Goal: Information Seeking & Learning: Learn about a topic

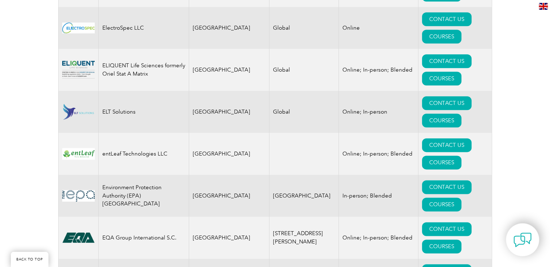
scroll to position [3690, 0]
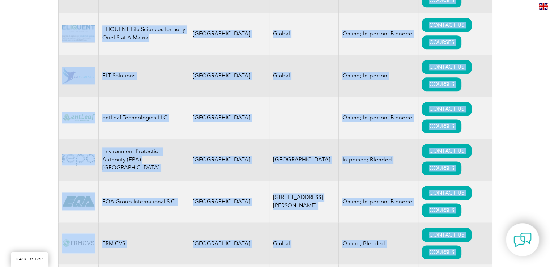
drag, startPoint x: 135, startPoint y: 196, endPoint x: 21, endPoint y: 201, distance: 114.1
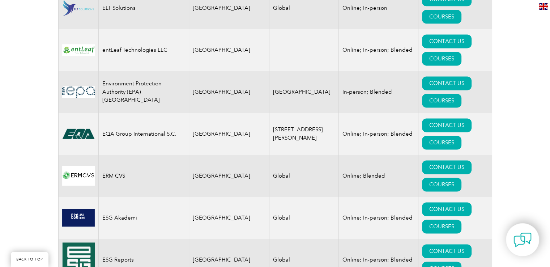
scroll to position [3763, 0]
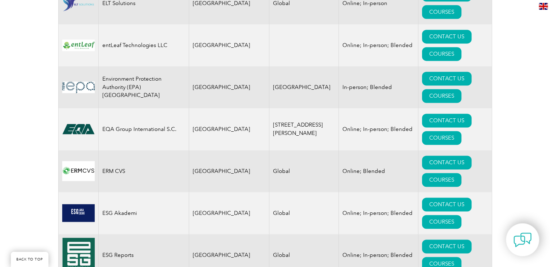
drag, startPoint x: 129, startPoint y: 189, endPoint x: 94, endPoint y: 186, distance: 35.2
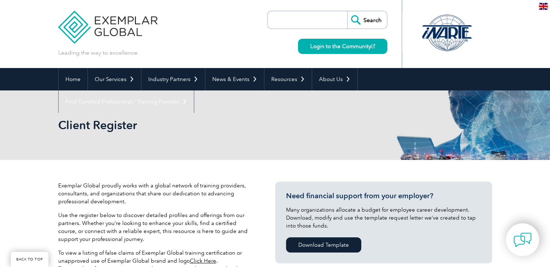
scroll to position [181, 0]
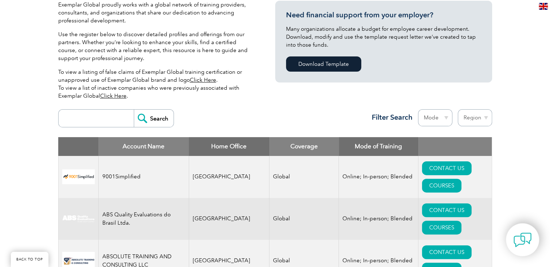
click at [286, 149] on th "Coverage" at bounding box center [304, 146] width 69 height 19
click at [485, 116] on select "Region Australia Bahrain Bangladesh Brazil Canada Colombia Dominican Republic E…" at bounding box center [475, 117] width 34 height 17
select select "[GEOGRAPHIC_DATA]"
click at [458, 109] on select "Region Australia Bahrain Bangladesh Brazil Canada Colombia Dominican Republic E…" at bounding box center [475, 117] width 34 height 17
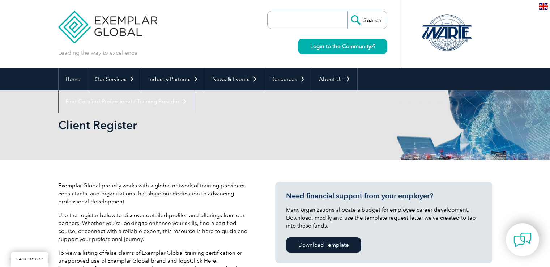
select select "[GEOGRAPHIC_DATA]"
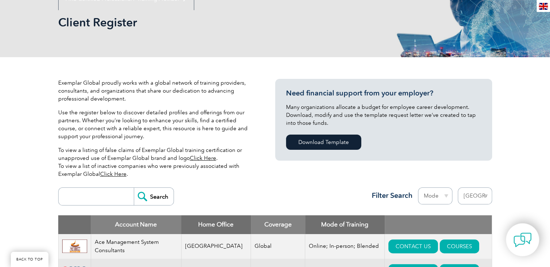
scroll to position [181, 0]
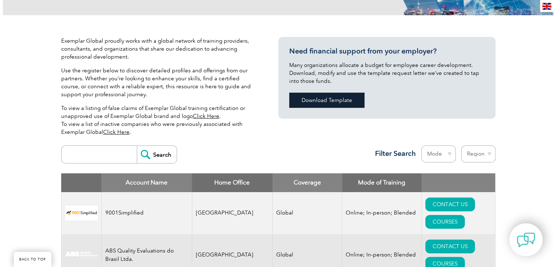
scroll to position [289, 0]
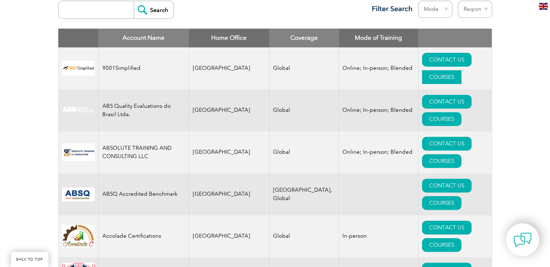
click at [445, 70] on link "COURSES" at bounding box center [441, 77] width 39 height 14
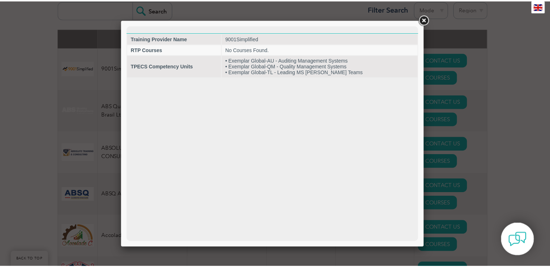
scroll to position [0, 0]
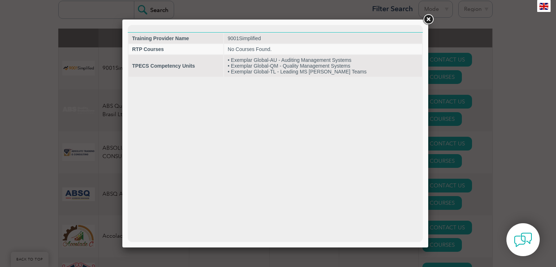
click at [429, 20] on link at bounding box center [428, 19] width 13 height 13
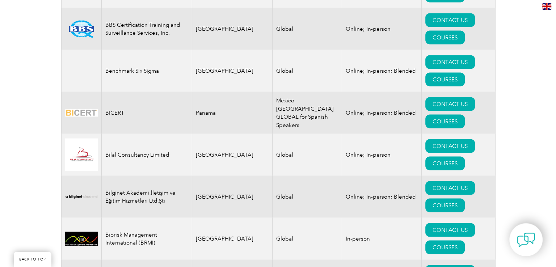
scroll to position [1447, 0]
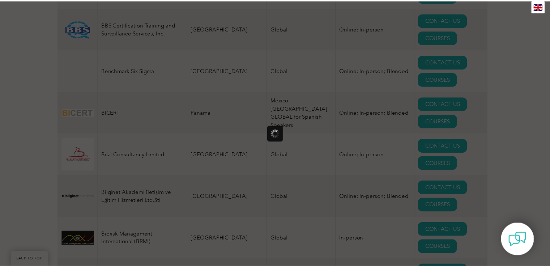
scroll to position [0, 0]
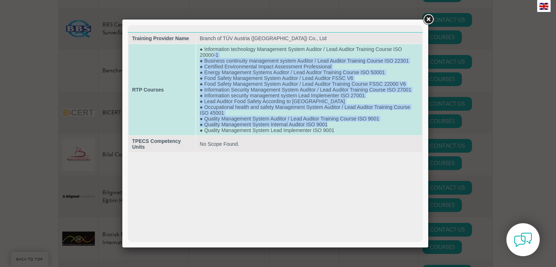
drag, startPoint x: 351, startPoint y: 126, endPoint x: 213, endPoint y: 54, distance: 155.8
click at [213, 54] on td "● Information technology Management System Auditor / Lead Auditor Training Cour…" at bounding box center [309, 89] width 226 height 91
click at [240, 80] on td "● Information technology Management System Auditor / Lead Auditor Training Cour…" at bounding box center [309, 89] width 226 height 91
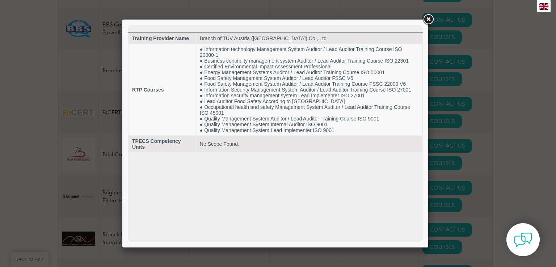
click at [428, 19] on link at bounding box center [428, 19] width 13 height 13
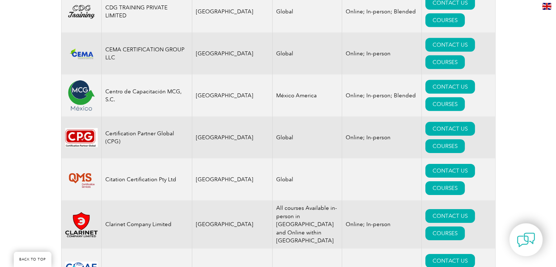
scroll to position [2316, 0]
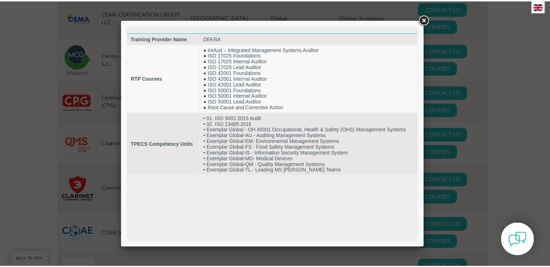
scroll to position [0, 0]
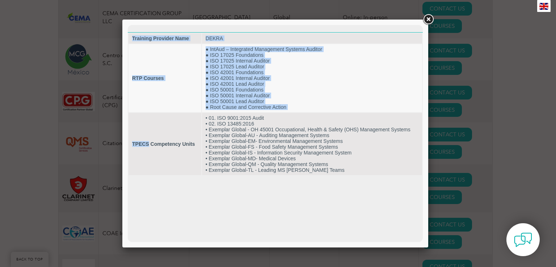
drag, startPoint x: 148, startPoint y: 147, endPoint x: 127, endPoint y: 146, distance: 20.3
click at [128, 146] on html "Training Provider Name DEKRA RTP Courses ● IntAud – Integrated Management Syste…" at bounding box center [275, 100] width 295 height 151
copy body "Training Provider Name DEKRA RTP Courses ● IntAud – Integrated Management Syste…"
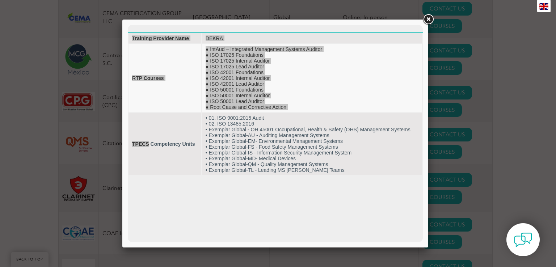
click at [427, 21] on link at bounding box center [428, 19] width 13 height 13
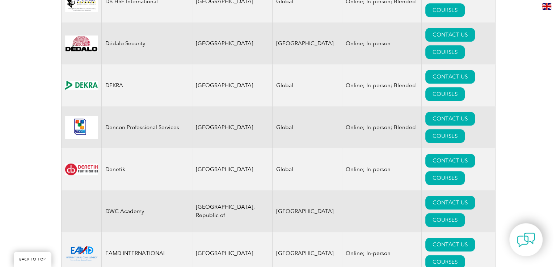
scroll to position [3220, 0]
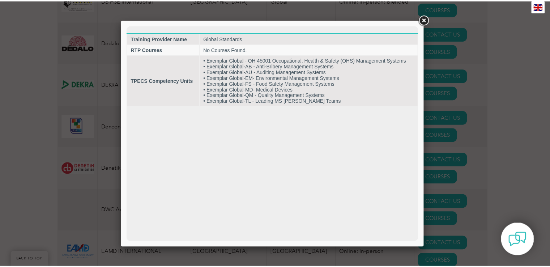
scroll to position [0, 0]
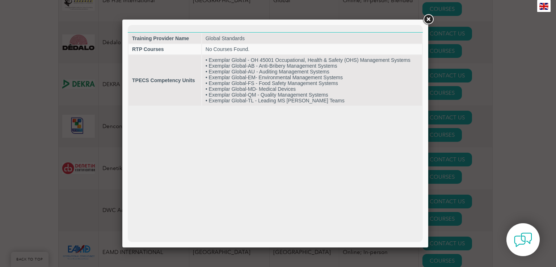
click at [427, 24] on link at bounding box center [428, 19] width 13 height 13
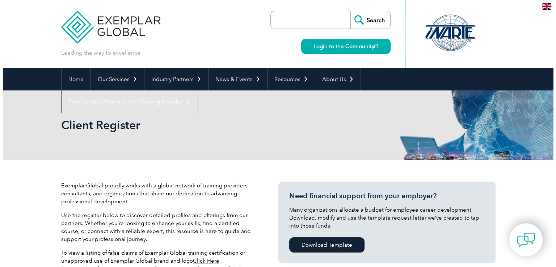
scroll to position [253, 0]
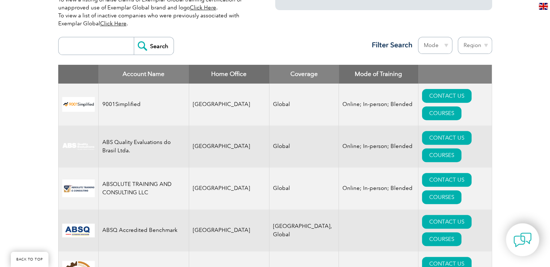
click at [448, 45] on select "Mode Online In-person Blended" at bounding box center [435, 45] width 34 height 17
click at [456, 106] on link "COURSES" at bounding box center [441, 113] width 39 height 14
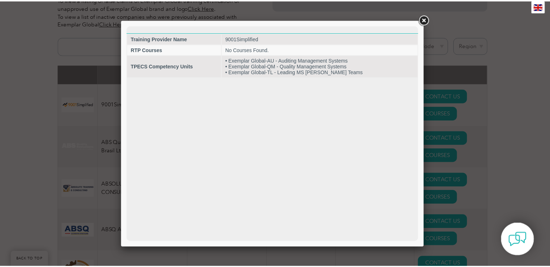
scroll to position [0, 0]
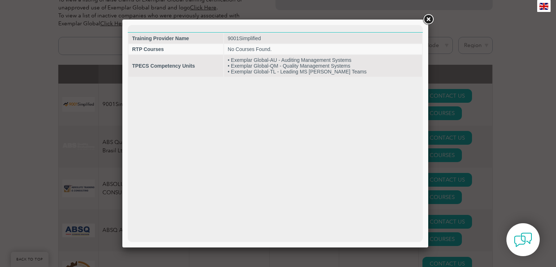
click at [428, 21] on link at bounding box center [428, 19] width 13 height 13
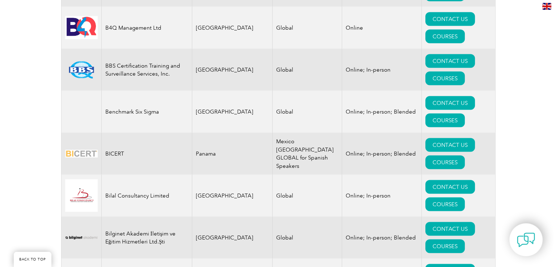
scroll to position [1447, 0]
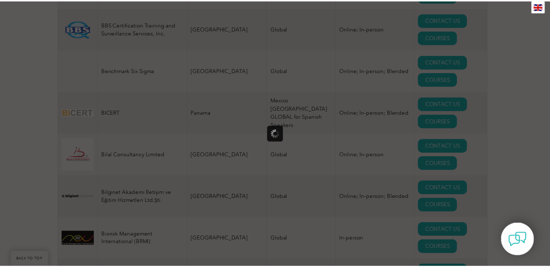
scroll to position [0, 0]
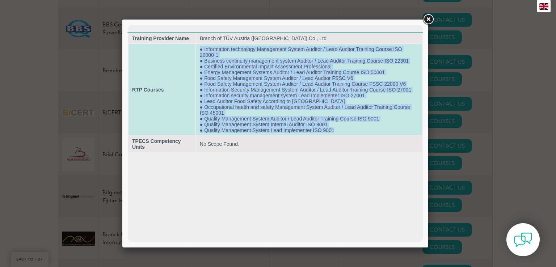
drag, startPoint x: 314, startPoint y: 132, endPoint x: 198, endPoint y: 51, distance: 142.1
click at [198, 51] on td "● Information technology Management System Auditor / Lead Auditor Training Cour…" at bounding box center [309, 89] width 226 height 91
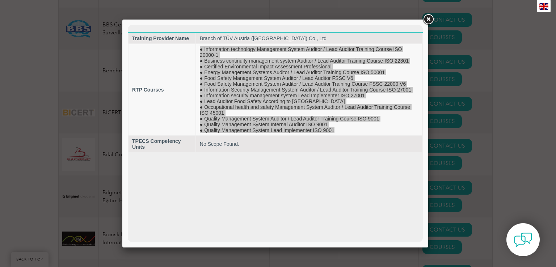
click at [425, 18] on link at bounding box center [428, 19] width 13 height 13
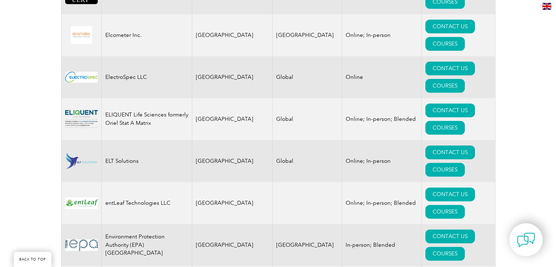
scroll to position [3618, 0]
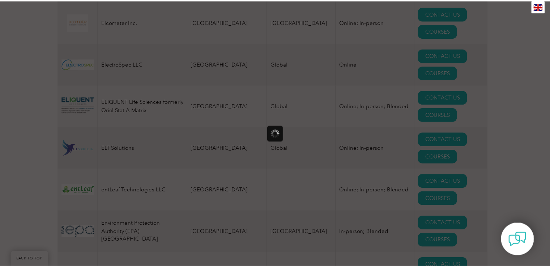
scroll to position [0, 0]
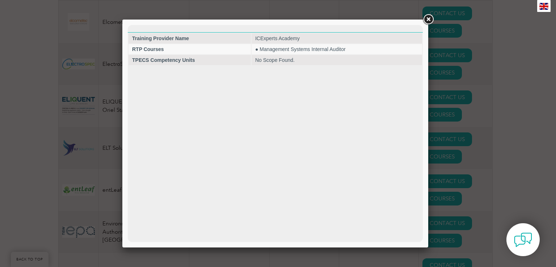
click at [429, 20] on link at bounding box center [428, 19] width 13 height 13
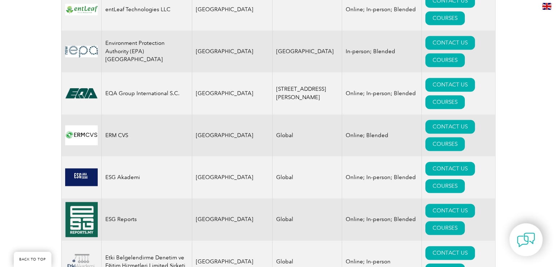
scroll to position [3799, 0]
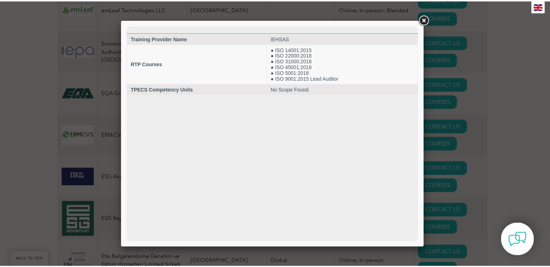
scroll to position [0, 0]
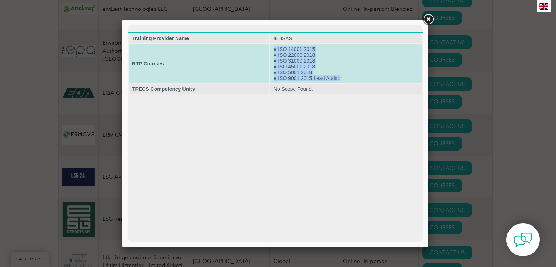
drag, startPoint x: 329, startPoint y: 77, endPoint x: 274, endPoint y: 52, distance: 59.9
click at [274, 52] on td "● ISO 14001:2015 ● ISO 22000:2018 ● ISO 31000:2018 ● ISO 45001:2018 ● ISO 5001:…" at bounding box center [346, 63] width 152 height 39
click at [294, 60] on td "● ISO 14001:2015 ● ISO 22000:2018 ● ISO 31000:2018 ● ISO 45001:2018 ● ISO 5001:…" at bounding box center [346, 63] width 152 height 39
drag, startPoint x: 314, startPoint y: 72, endPoint x: 278, endPoint y: 76, distance: 36.7
click at [278, 76] on td "● ISO 14001:2015 ● ISO 22000:2018 ● ISO 31000:2018 ● ISO 45001:2018 ● ISO 5001:…" at bounding box center [346, 63] width 152 height 39
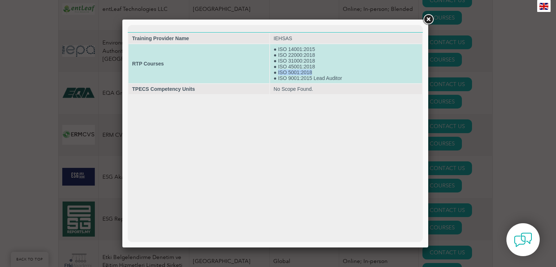
click at [297, 72] on td "● ISO 14001:2015 ● ISO 22000:2018 ● ISO 31000:2018 ● ISO 45001:2018 ● ISO 5001:…" at bounding box center [346, 63] width 152 height 39
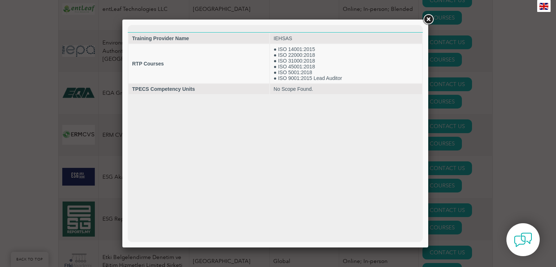
click at [427, 19] on link at bounding box center [428, 19] width 13 height 13
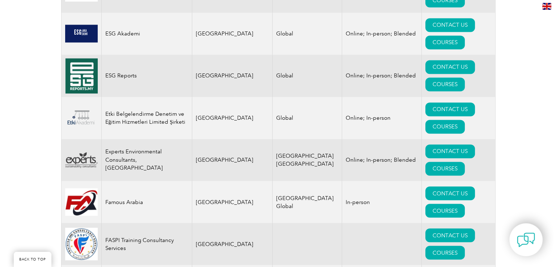
scroll to position [3944, 0]
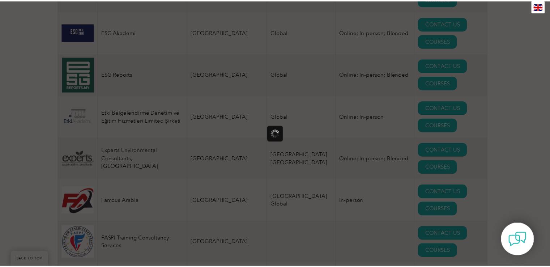
scroll to position [0, 0]
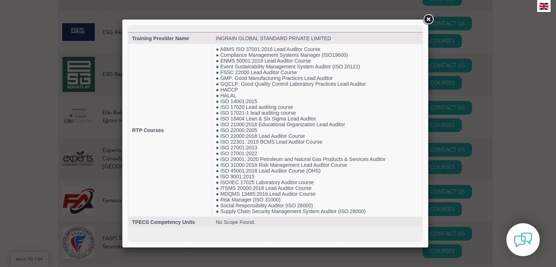
click at [431, 21] on link at bounding box center [428, 19] width 13 height 13
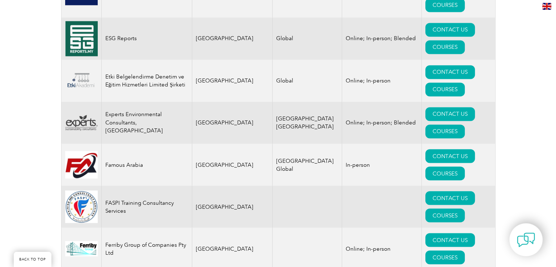
scroll to position [3980, 0]
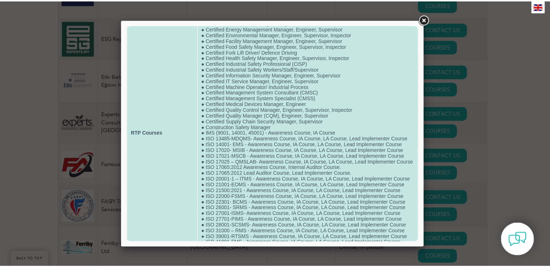
scroll to position [140, 0]
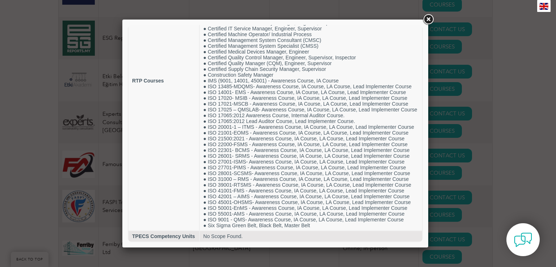
click at [429, 18] on link at bounding box center [428, 19] width 13 height 13
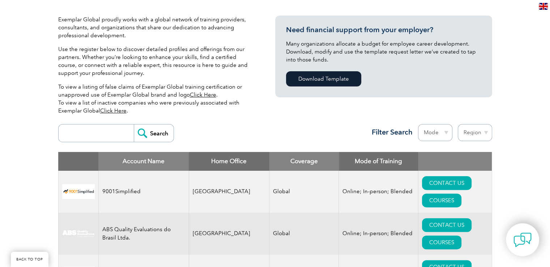
scroll to position [0, 0]
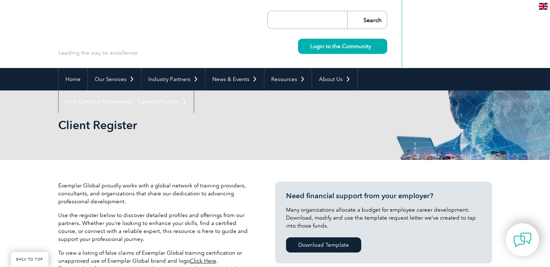
select select "Pakistan"
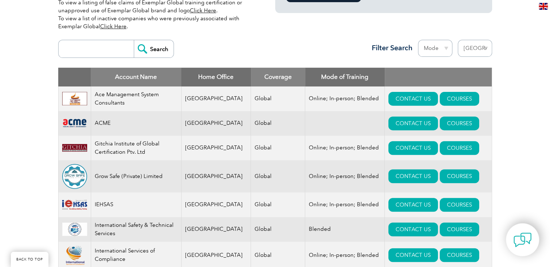
scroll to position [253, 0]
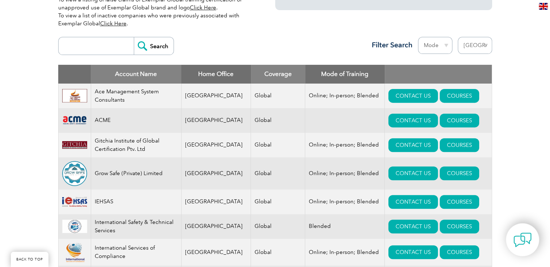
click at [483, 45] on select "Region Australia Bahrain Bangladesh Brazil Canada Colombia Dominican Republic E…" at bounding box center [475, 45] width 34 height 17
select select
click at [458, 37] on select "Region Australia Bahrain Bangladesh Brazil Canada Colombia Dominican Republic E…" at bounding box center [475, 45] width 34 height 17
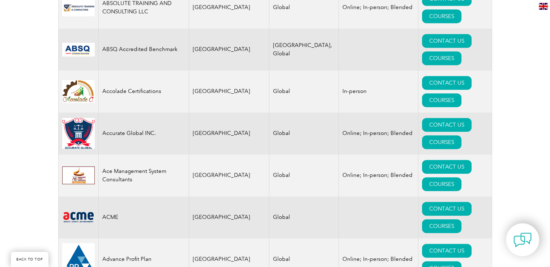
scroll to position [181, 0]
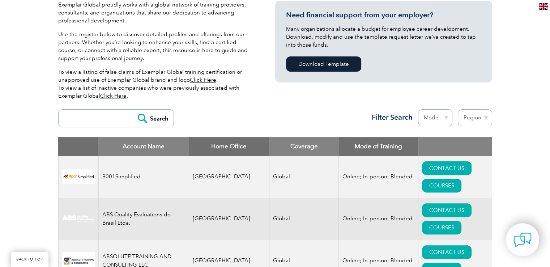
click at [488, 115] on select "Region [GEOGRAPHIC_DATA] [GEOGRAPHIC_DATA] [GEOGRAPHIC_DATA] [GEOGRAPHIC_DATA] …" at bounding box center [475, 117] width 34 height 17
select select "[GEOGRAPHIC_DATA]"
click at [458, 109] on select "Region [GEOGRAPHIC_DATA] [GEOGRAPHIC_DATA] [GEOGRAPHIC_DATA] [GEOGRAPHIC_DATA] …" at bounding box center [475, 117] width 34 height 17
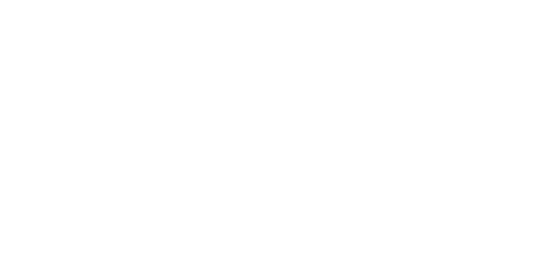
select select "[GEOGRAPHIC_DATA]"
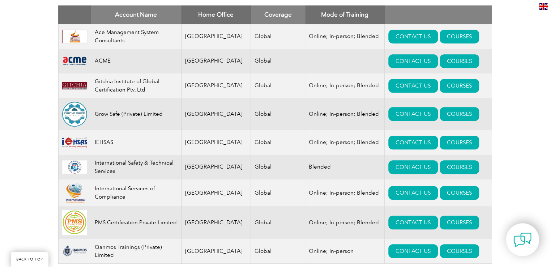
scroll to position [326, 0]
